Goal: Use online tool/utility

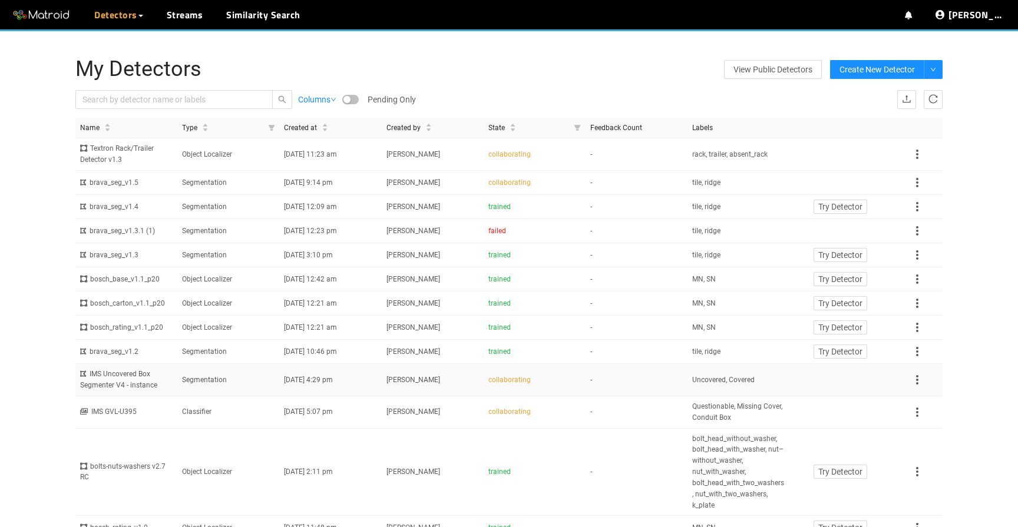
click at [252, 382] on td "Segmentation" at bounding box center [228, 380] width 102 height 32
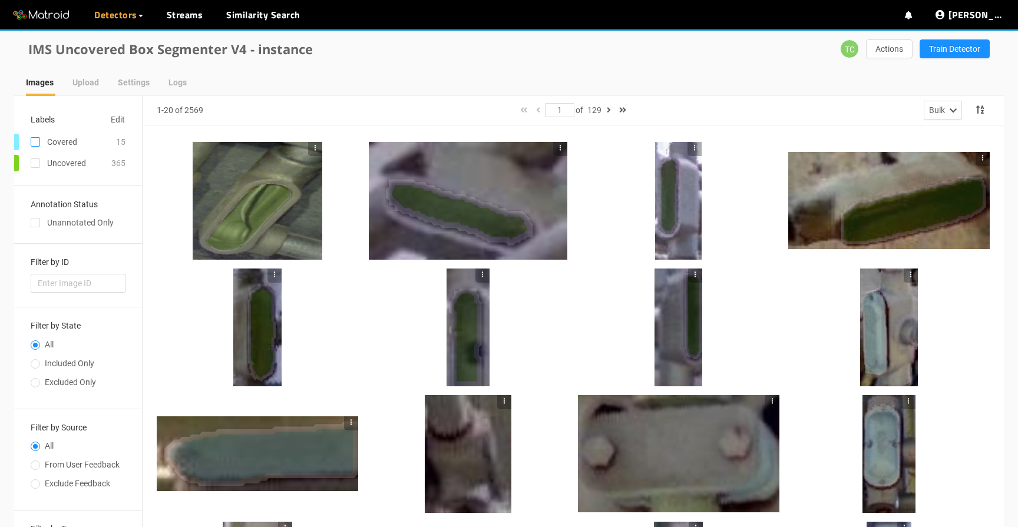
click at [35, 142] on input "checkbox" at bounding box center [35, 144] width 9 height 9
checkbox input "true"
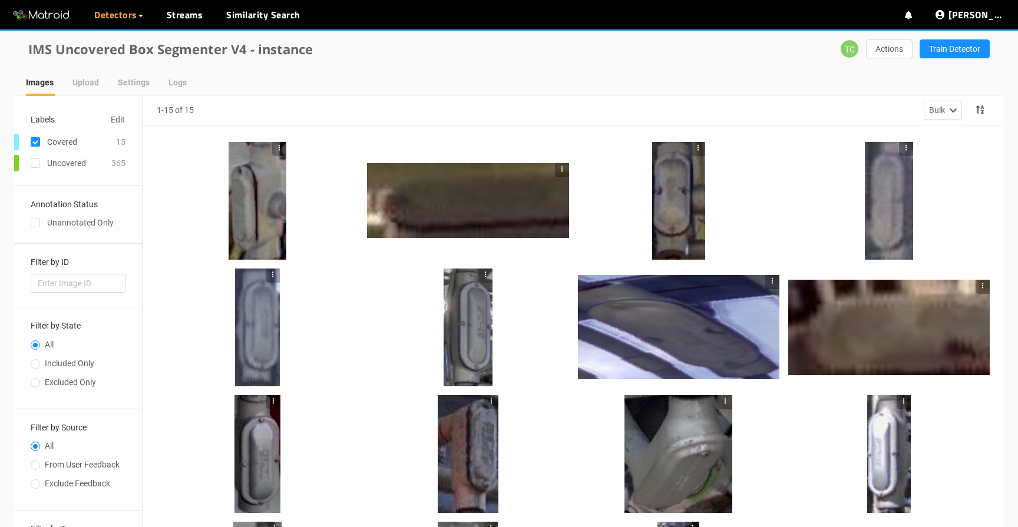
click at [464, 323] on div at bounding box center [468, 328] width 48 height 118
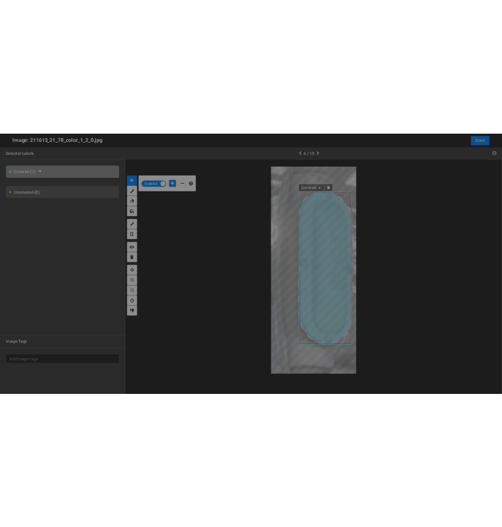
scroll to position [521, 0]
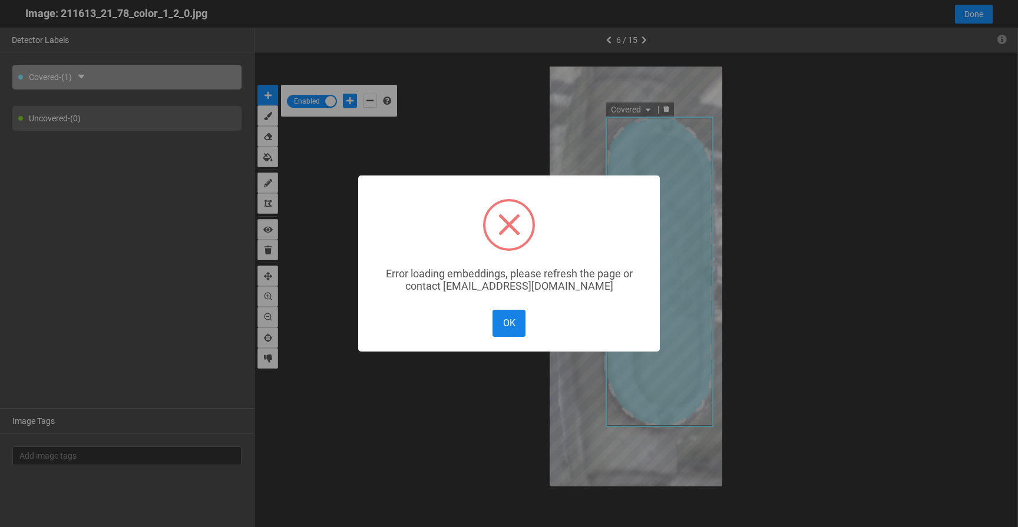
click at [512, 327] on button "OK" at bounding box center [508, 323] width 33 height 27
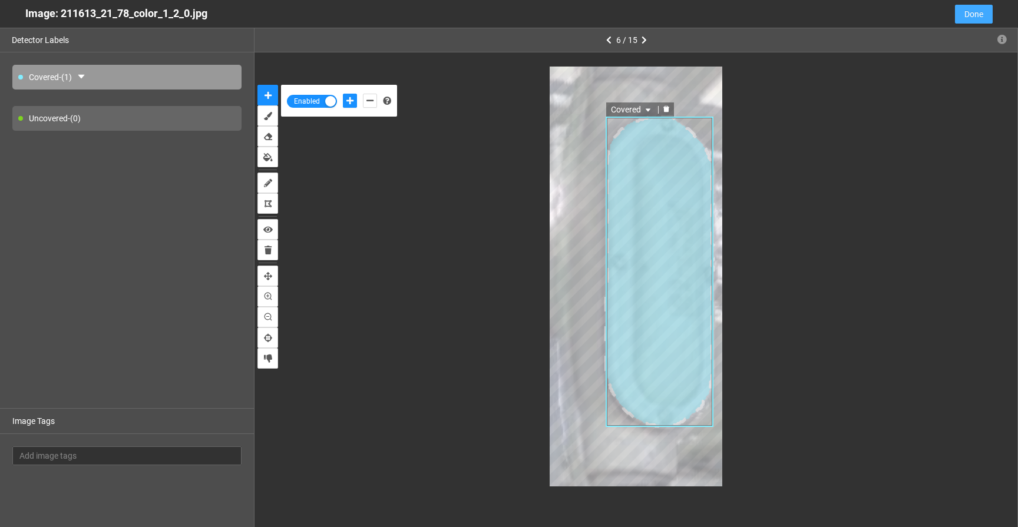
click at [973, 16] on span "Done" at bounding box center [973, 14] width 19 height 13
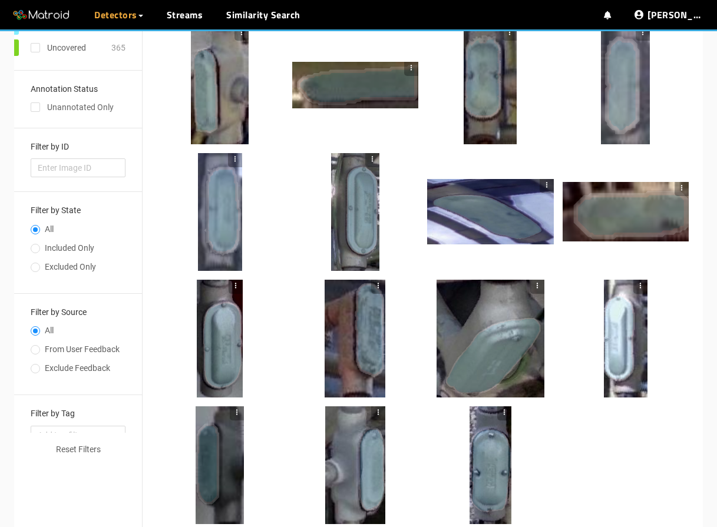
scroll to position [0, 0]
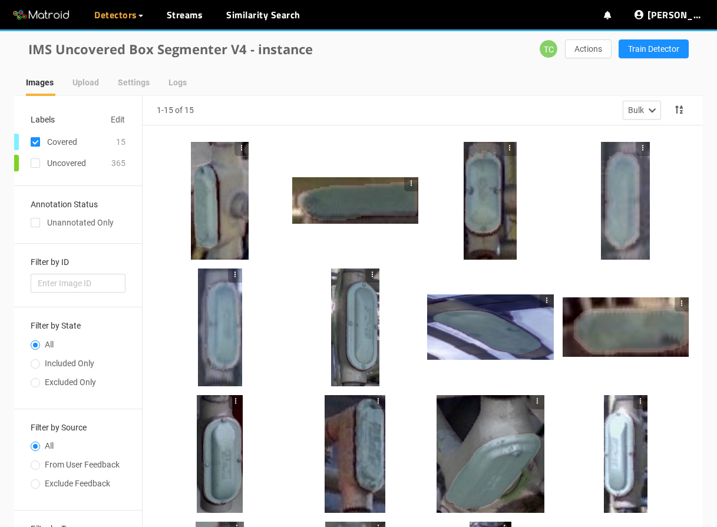
click at [37, 140] on input "checkbox" at bounding box center [35, 144] width 9 height 9
checkbox input "false"
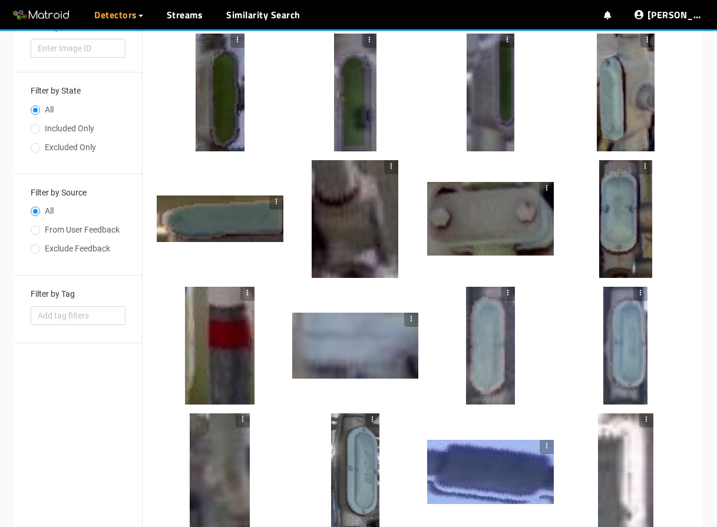
scroll to position [178, 0]
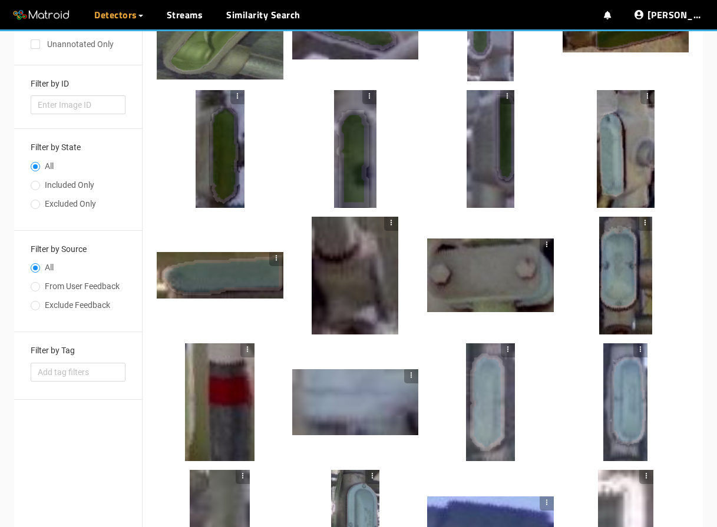
click at [359, 272] on div at bounding box center [355, 276] width 87 height 118
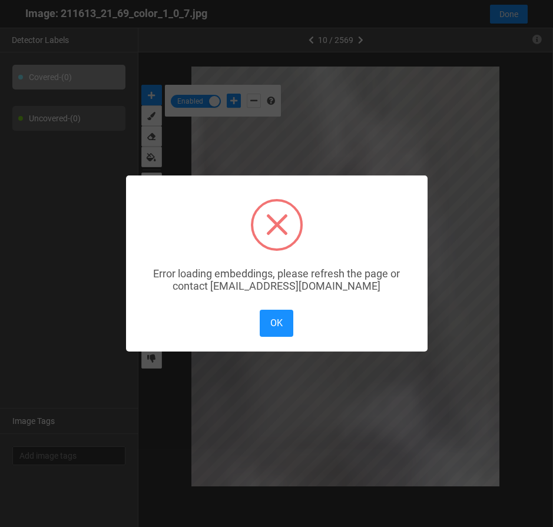
scroll to position [521, 0]
click at [282, 327] on button "OK" at bounding box center [276, 323] width 33 height 27
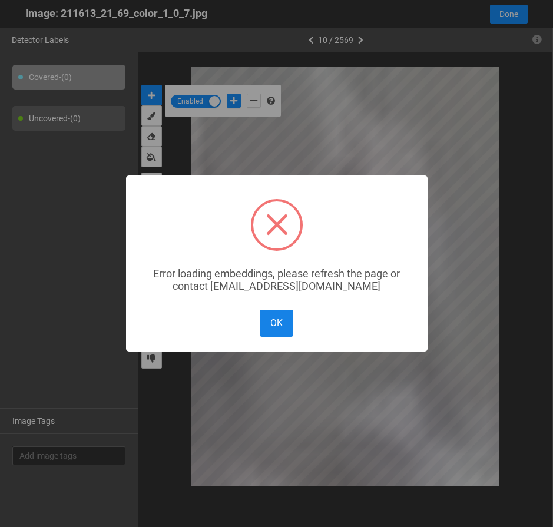
click at [281, 319] on button "OK" at bounding box center [276, 323] width 33 height 27
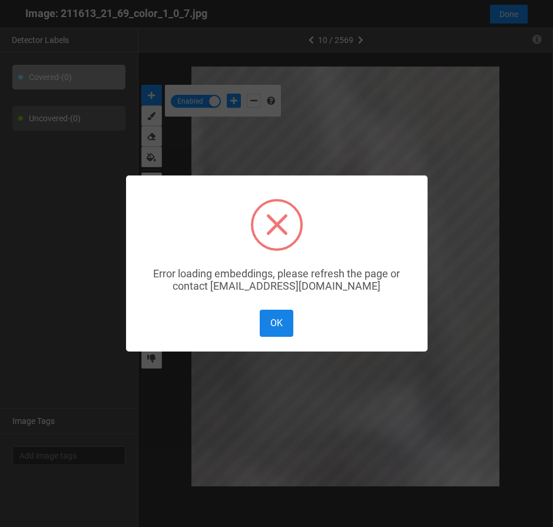
click at [279, 330] on button "OK" at bounding box center [276, 323] width 33 height 27
